Goal: Information Seeking & Learning: Learn about a topic

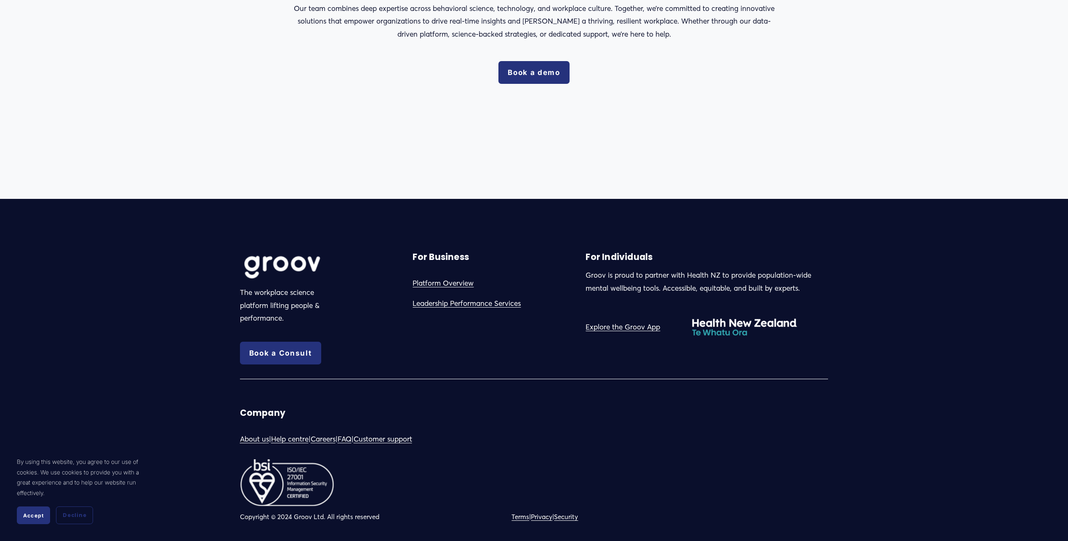
scroll to position [1600, 0]
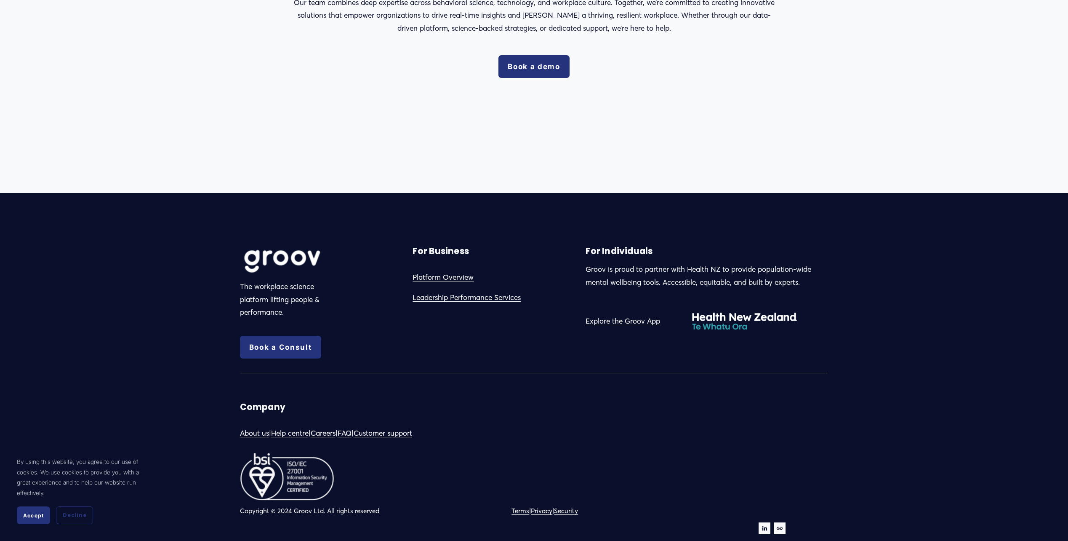
click at [456, 277] on link "Platform Overview" at bounding box center [443, 277] width 61 height 13
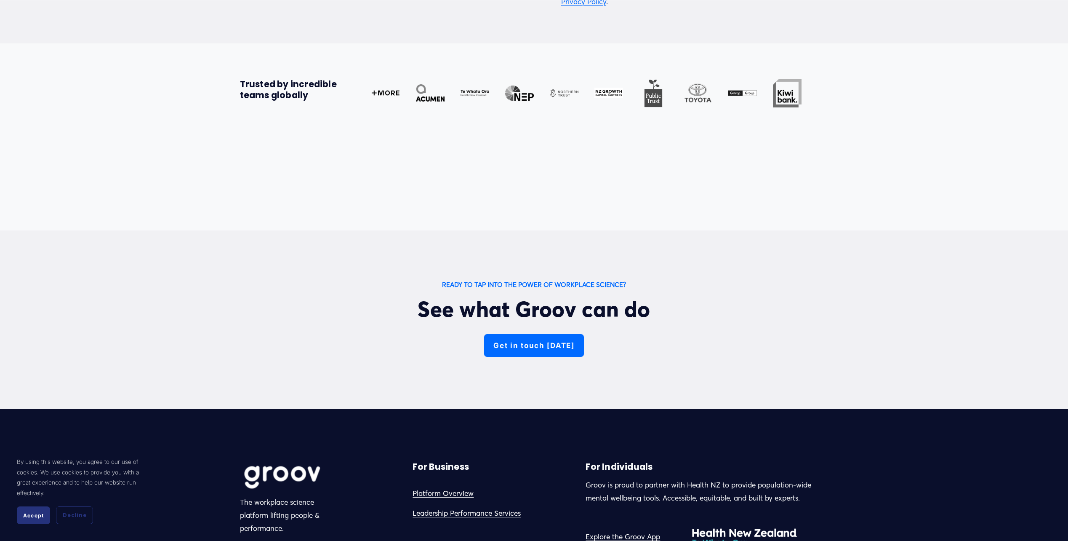
scroll to position [3116, 0]
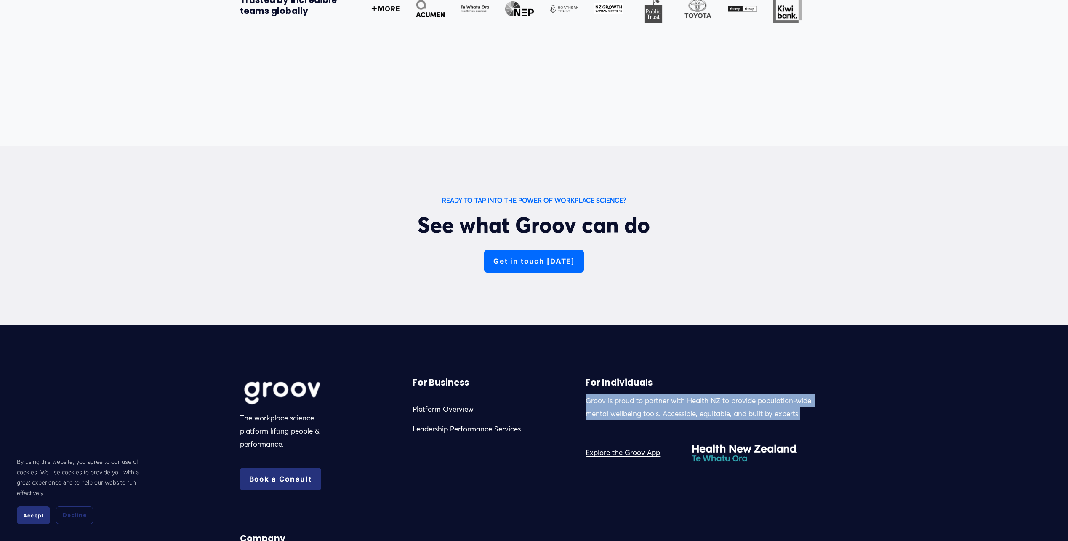
drag, startPoint x: 584, startPoint y: 363, endPoint x: 821, endPoint y: 389, distance: 238.4
click at [821, 389] on div "The workplace science platform lifting people & performance. Book a Consult For…" at bounding box center [534, 513] width 1068 height 307
copy p "Groov is proud to partner with Health NZ to provide population-wide mental well…"
